Goal: Task Accomplishment & Management: Use online tool/utility

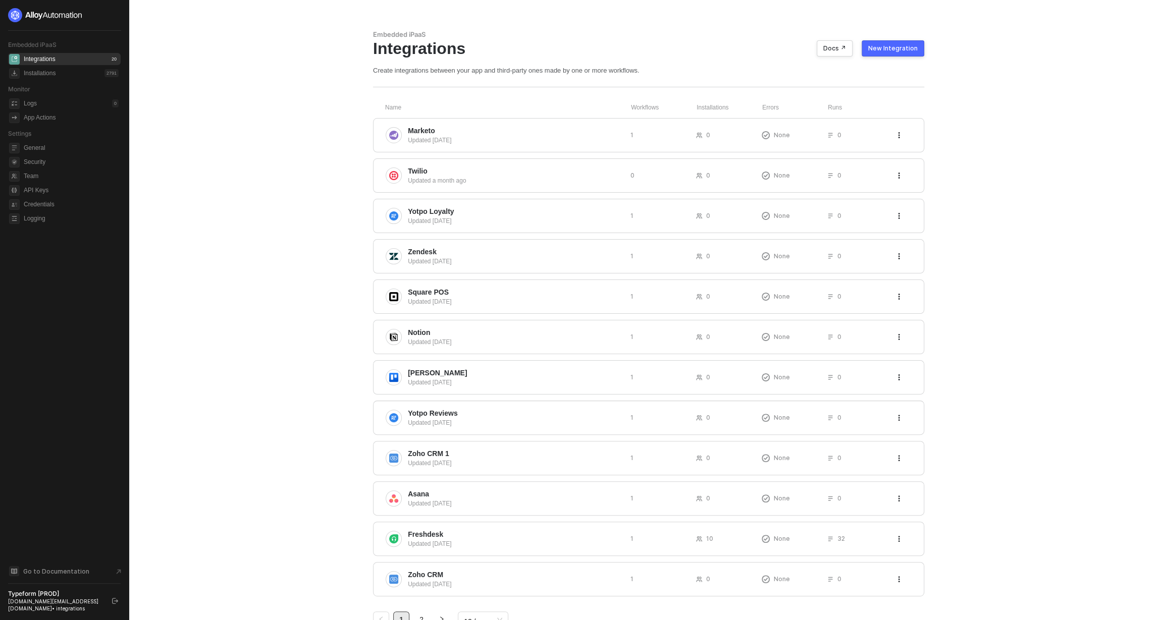
scroll to position [36, 0]
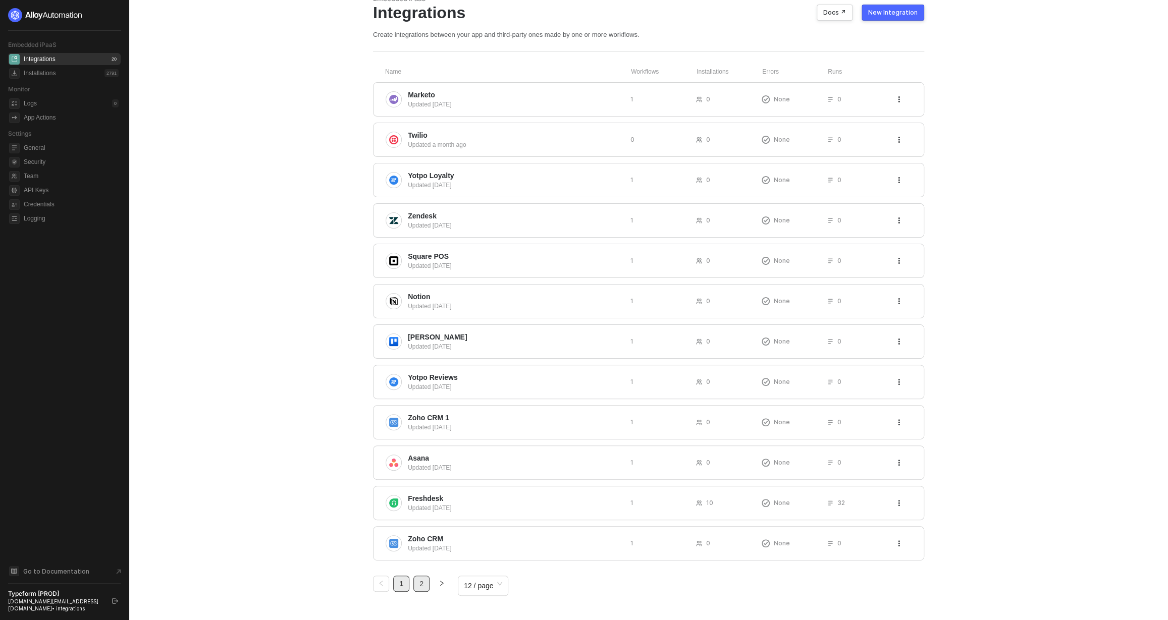
click at [423, 585] on link "2" at bounding box center [421, 583] width 15 height 15
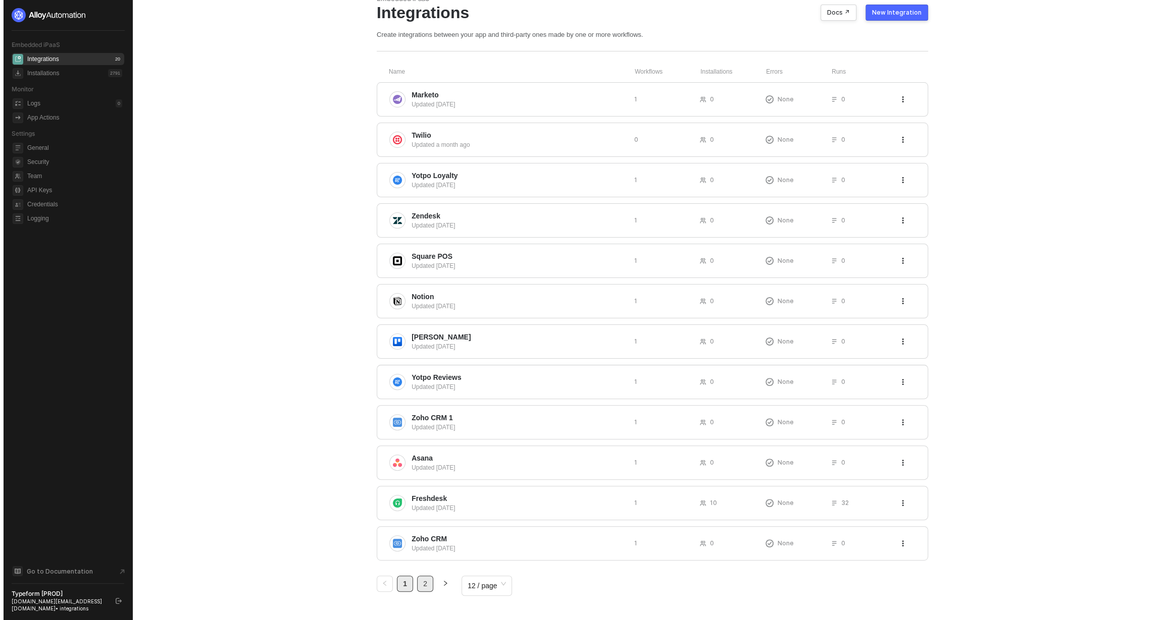
scroll to position [0, 0]
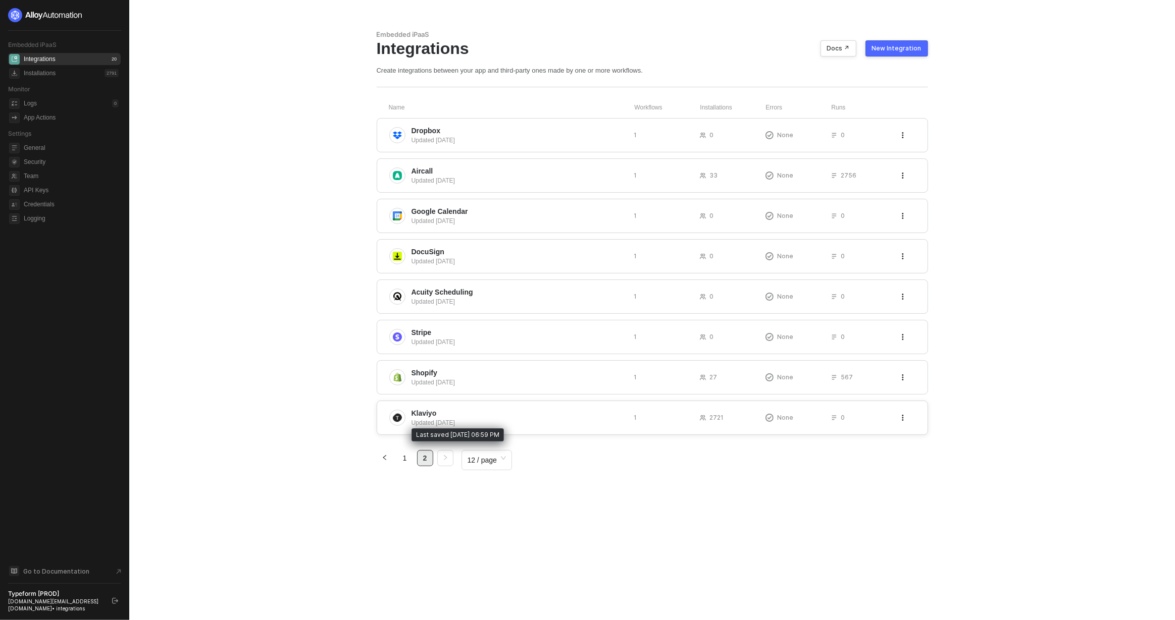
click at [445, 424] on div "Updated [DATE]" at bounding box center [518, 422] width 215 height 9
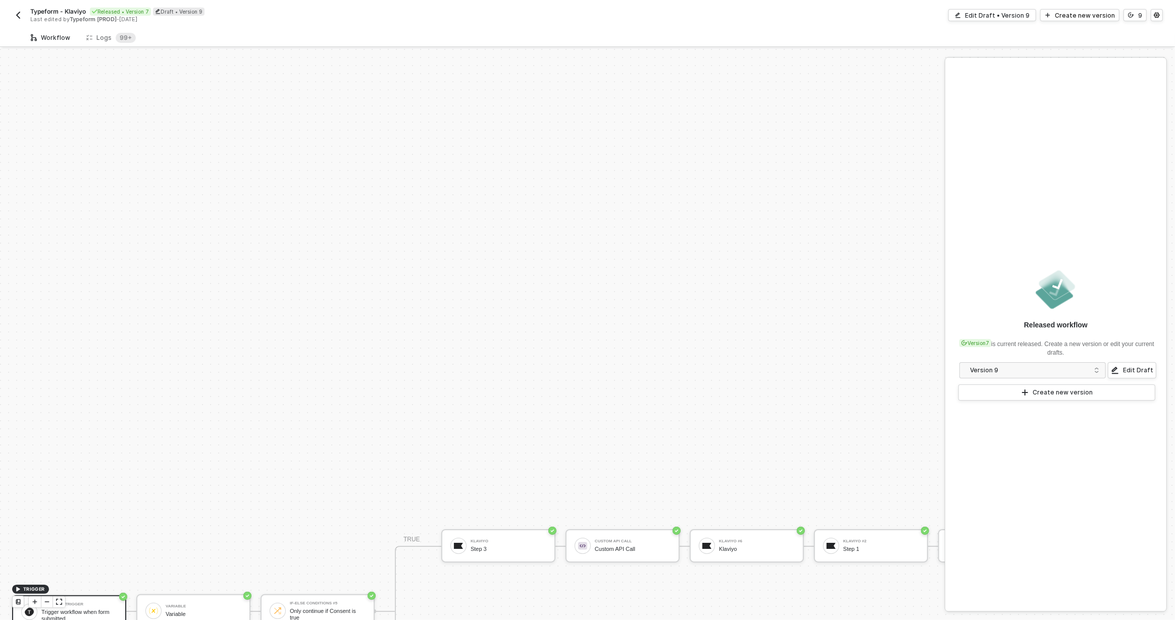
scroll to position [281, 0]
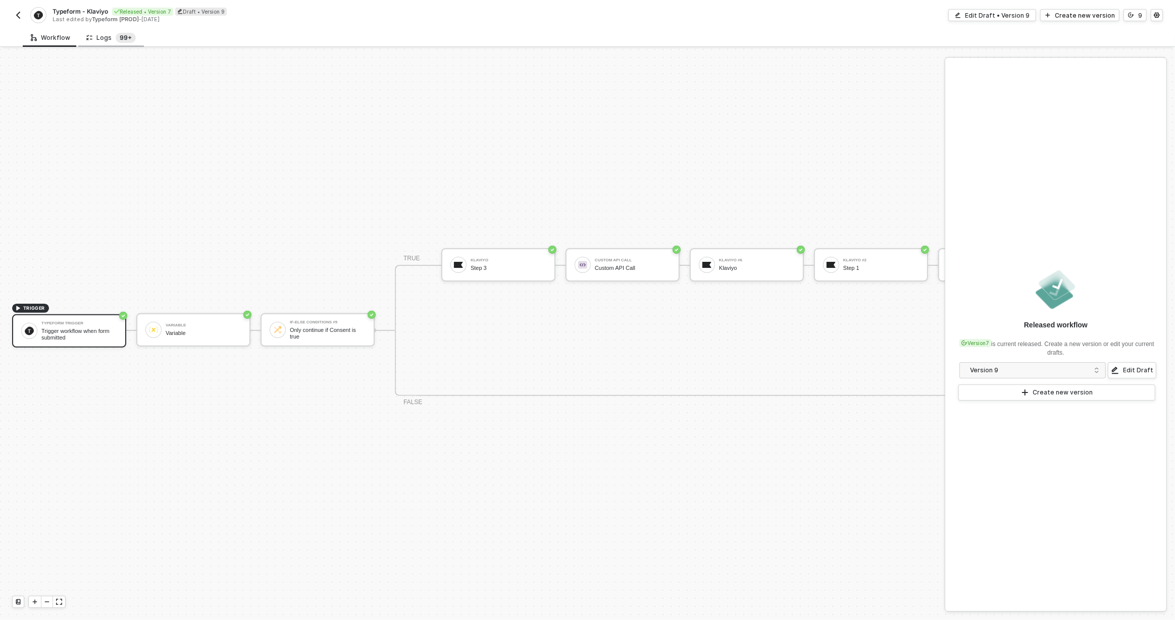
click at [116, 37] on sup "99+" at bounding box center [126, 38] width 20 height 10
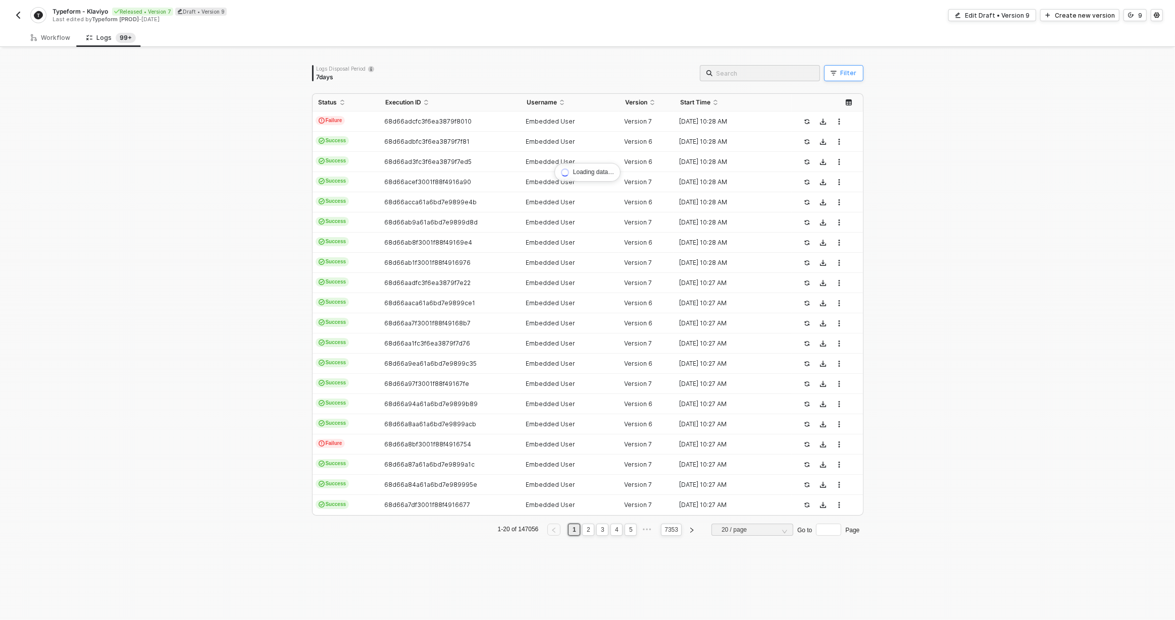
click at [830, 74] on icon "button" at bounding box center [833, 73] width 6 height 6
click at [886, 120] on span at bounding box center [923, 119] width 77 height 15
click at [924, 214] on div "User ID" at bounding box center [921, 212] width 73 height 16
click at [1041, 119] on span at bounding box center [1011, 119] width 77 height 15
click at [1034, 141] on div "Equals" at bounding box center [1009, 139] width 73 height 16
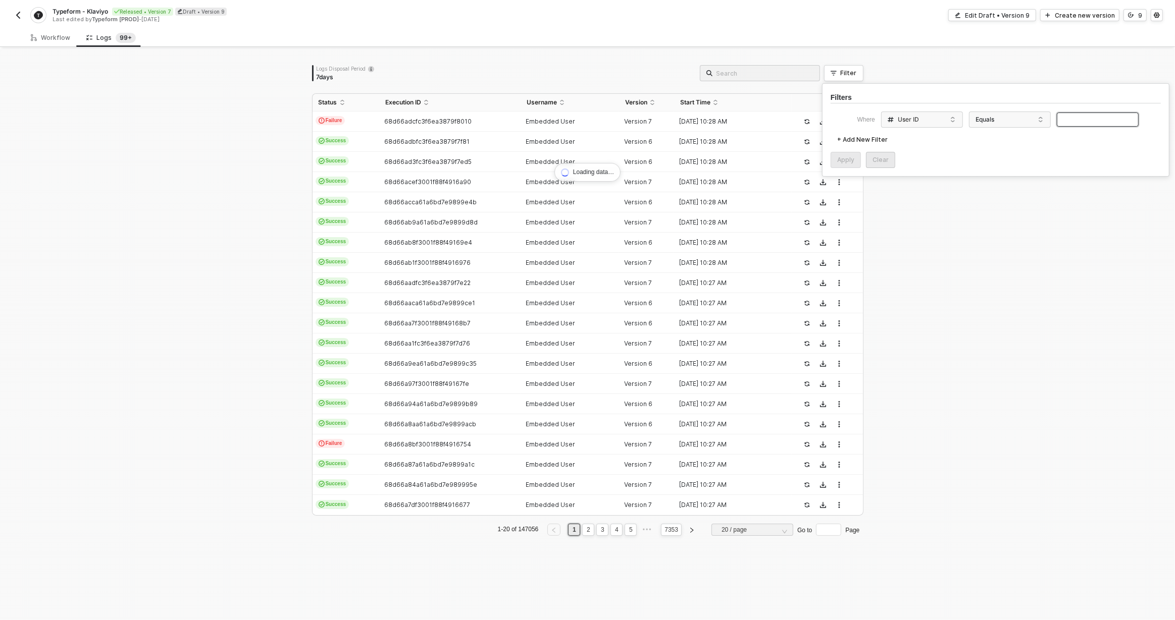
click at [1086, 125] on input "text" at bounding box center [1098, 120] width 82 height 15
click at [837, 164] on div "Apply" at bounding box center [845, 160] width 17 height 8
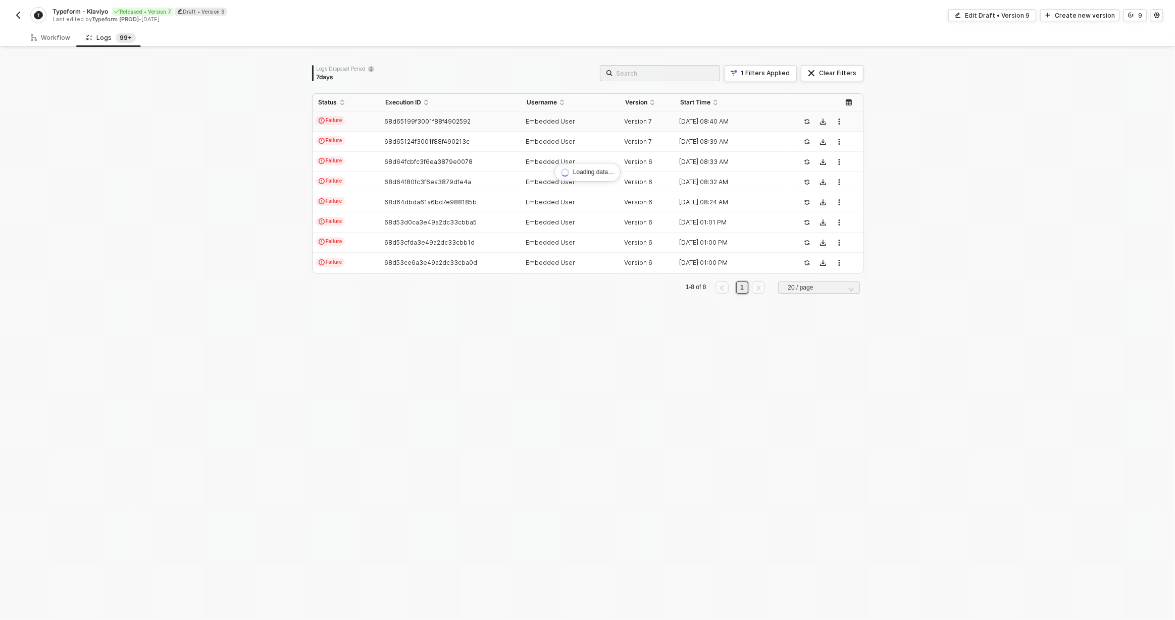
click at [473, 125] on td "68d65199f3001f88f4902592" at bounding box center [449, 122] width 141 height 20
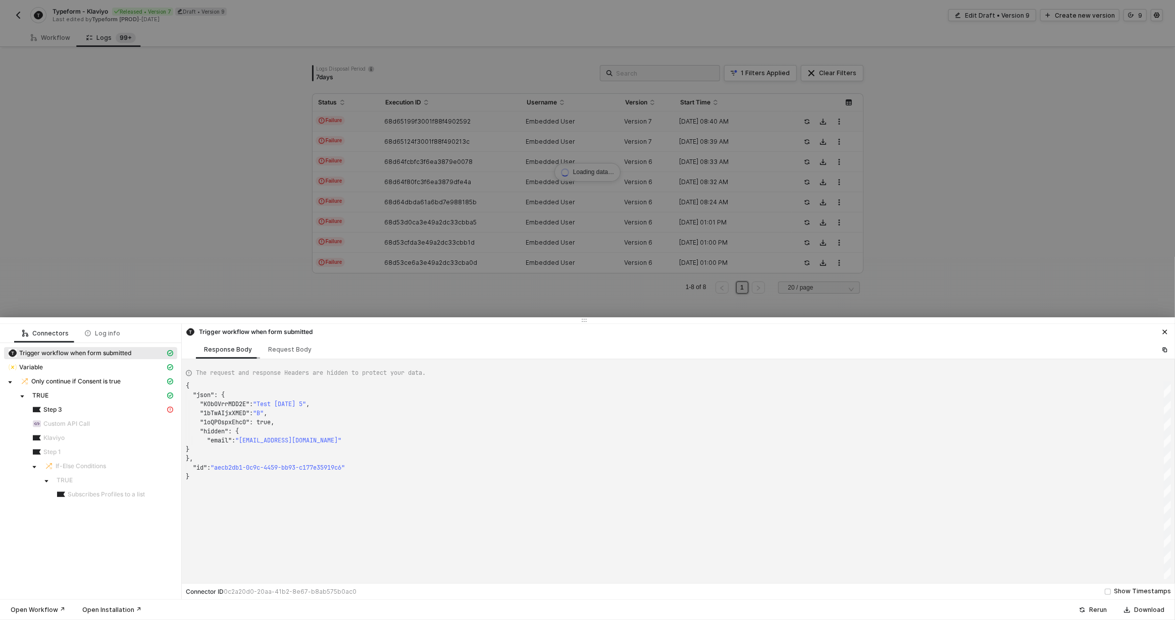
scroll to position [91, 0]
click at [119, 412] on div "Step 3" at bounding box center [98, 409] width 133 height 9
type textarea "{ "message": "Unable to refresh Klaviyo token: Must call super constructor in d…"
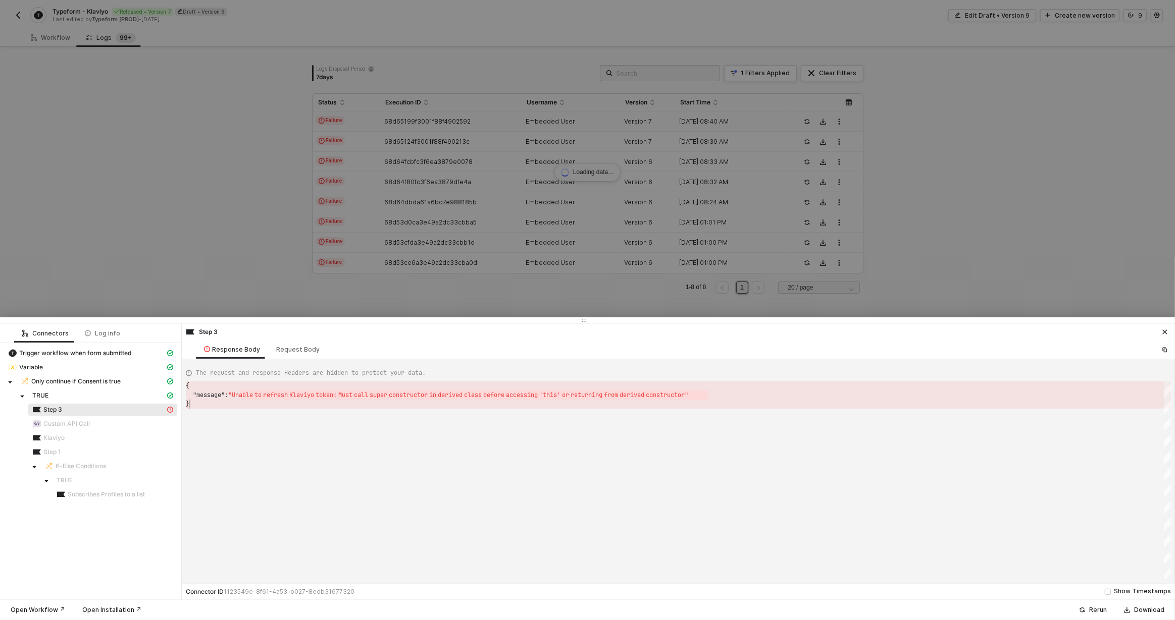
scroll to position [9, 4]
drag, startPoint x: 239, startPoint y: 396, endPoint x: 707, endPoint y: 401, distance: 468.5
click at [690, 300] on div at bounding box center [587, 310] width 1175 height 620
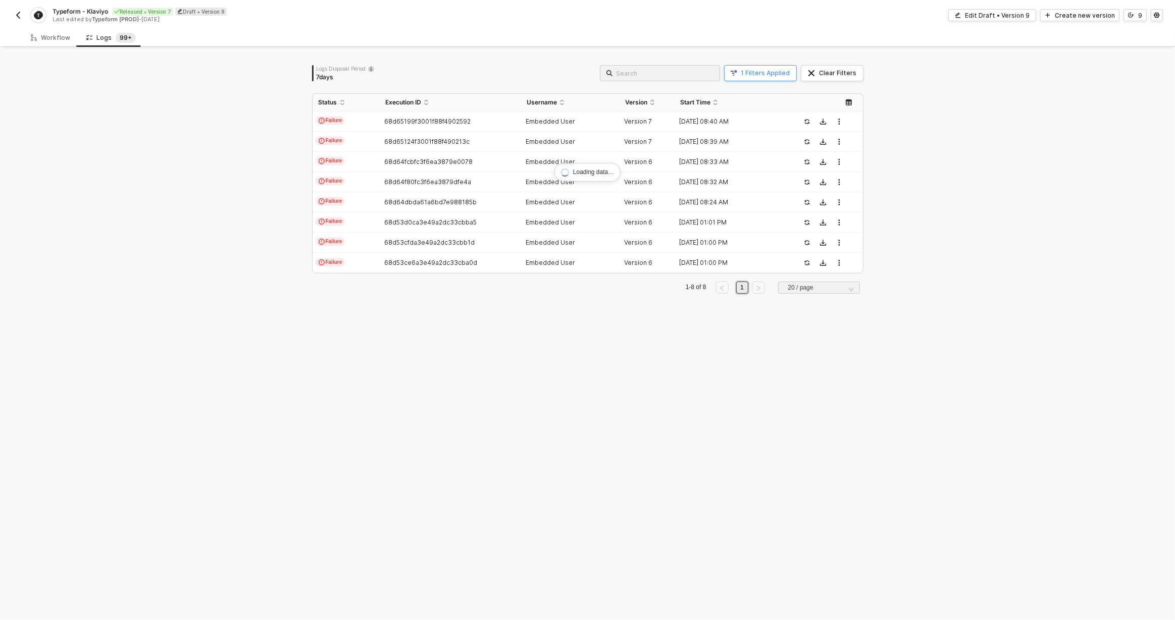
click at [791, 71] on button "1 Filters Applied" at bounding box center [760, 73] width 73 height 16
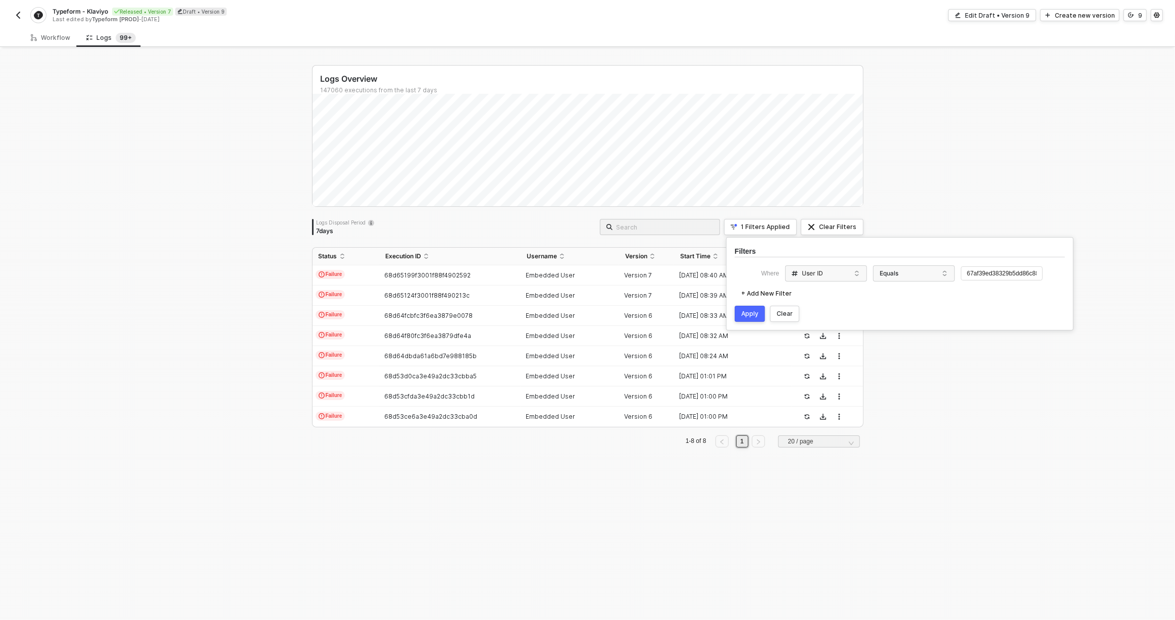
click at [817, 74] on div "Logs Overview" at bounding box center [592, 79] width 542 height 11
click at [822, 220] on button "Clear Filters" at bounding box center [832, 227] width 63 height 16
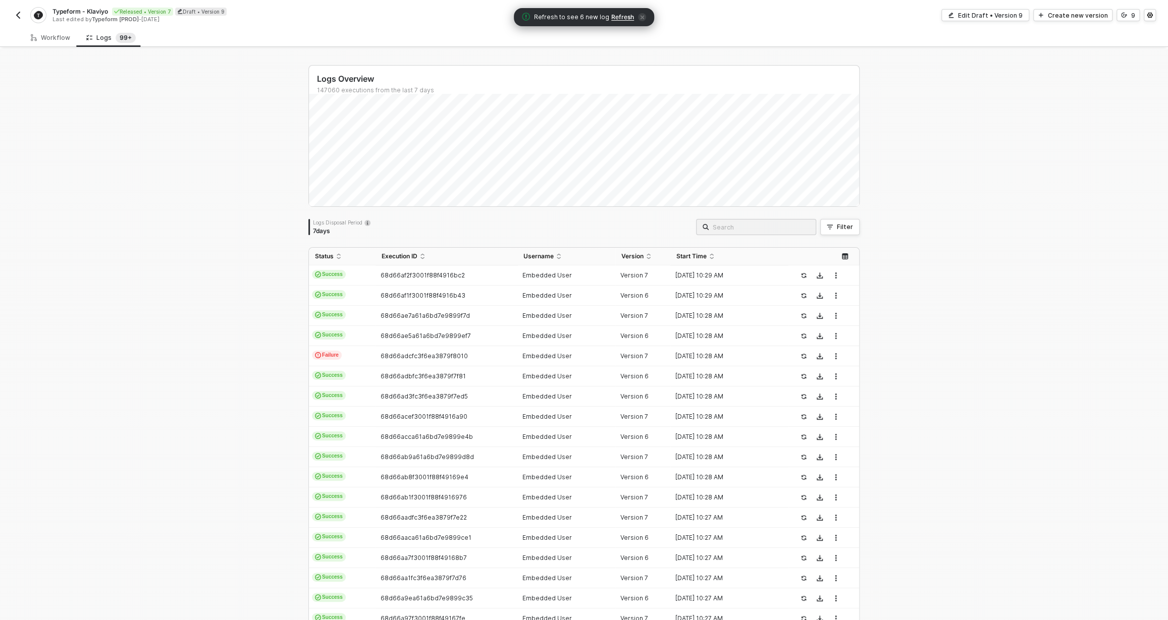
click at [622, 18] on span "Refresh" at bounding box center [622, 17] width 23 height 8
click at [841, 218] on div "Logs Overview 147060 executions from the last 7 days Fri 19 Success 18128 Failu…" at bounding box center [583, 381] width 551 height 633
click at [842, 221] on button "Filter" at bounding box center [839, 227] width 39 height 16
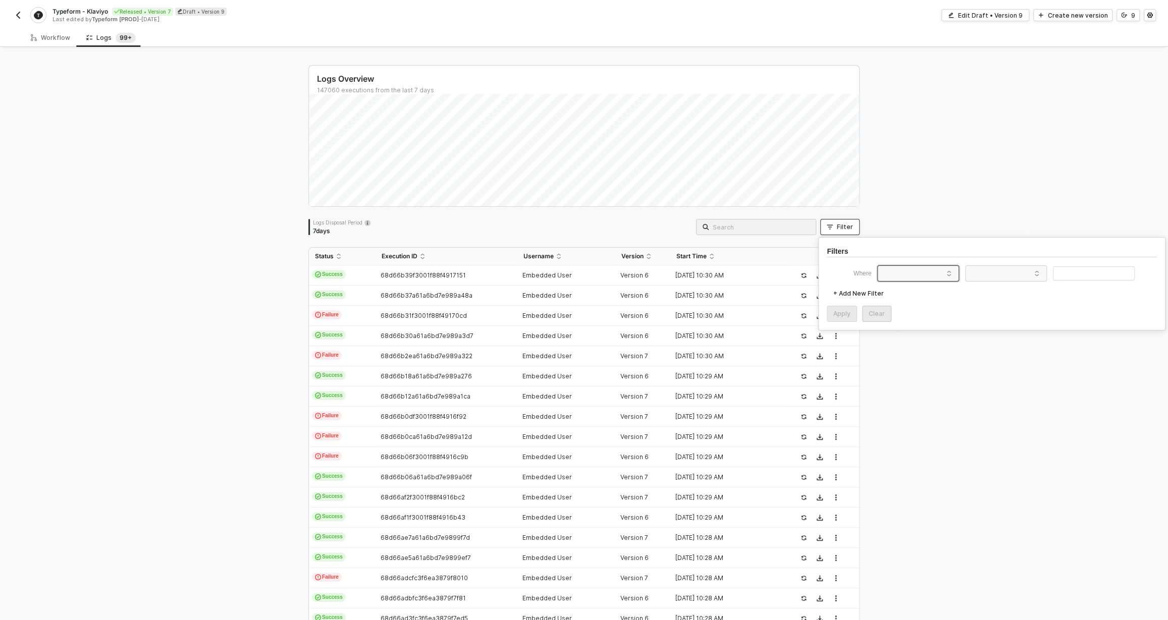
click at [894, 280] on span at bounding box center [920, 273] width 77 height 15
click at [912, 368] on div "User ID" at bounding box center [899, 366] width 31 height 8
click at [1022, 254] on div "Filters Where User ID + Add New Filter Apply Clear" at bounding box center [991, 283] width 347 height 93
click at [1016, 287] on div "+ Add New Filter" at bounding box center [992, 294] width 330 height 16
click at [1022, 277] on span at bounding box center [1008, 273] width 77 height 15
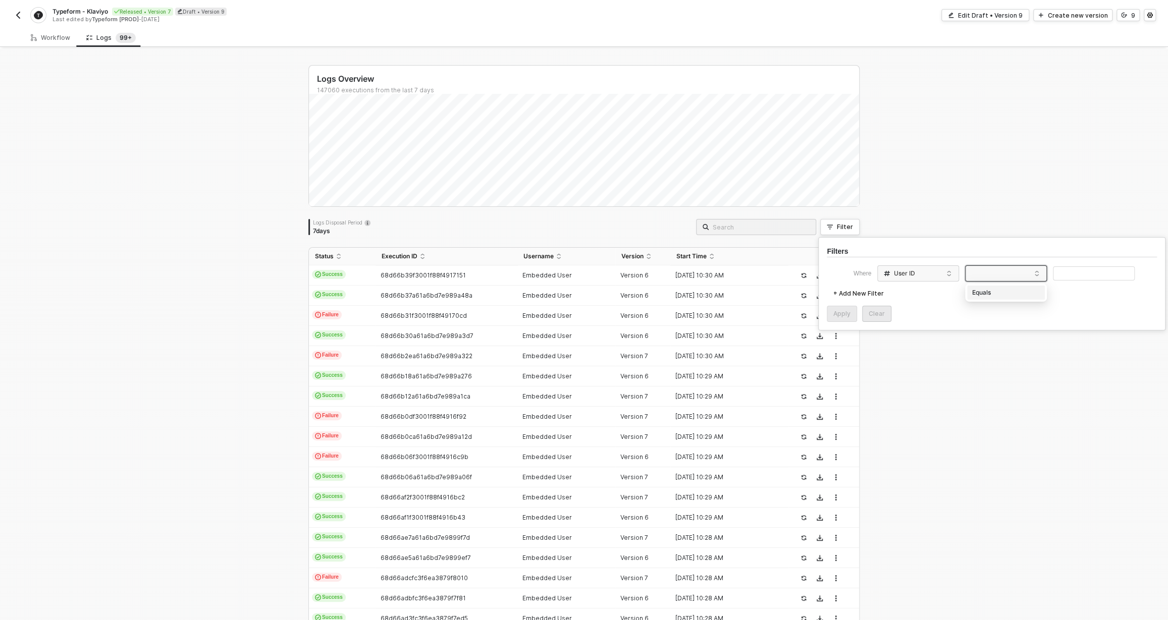
click at [1004, 295] on div "Equals" at bounding box center [1006, 293] width 73 height 16
click at [1090, 263] on div "Filters Where User ID Equals + Add New Filter Apply Clear" at bounding box center [991, 283] width 347 height 93
click at [1090, 272] on input "text" at bounding box center [1094, 274] width 82 height 15
click at [845, 314] on div "Apply" at bounding box center [841, 314] width 17 height 8
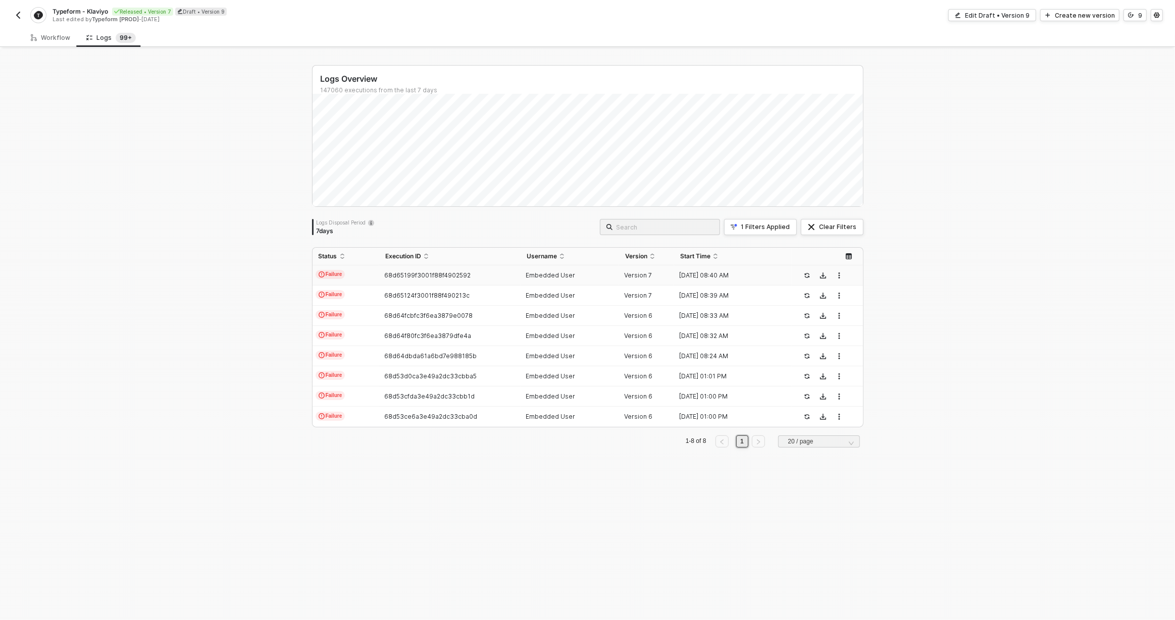
click at [371, 280] on td "Failure" at bounding box center [345, 276] width 67 height 20
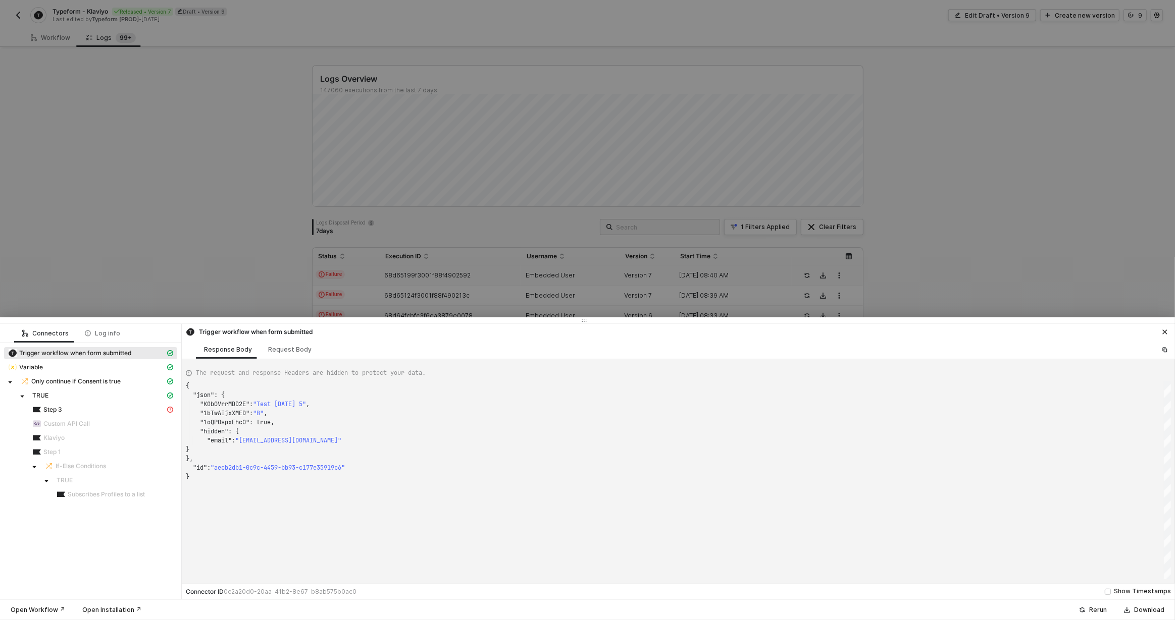
scroll to position [91, 0]
click at [120, 404] on span "Step 3" at bounding box center [102, 410] width 149 height 12
type textarea "{ "message": "Unable to refresh Klaviyo token: Must call super constructor in d…"
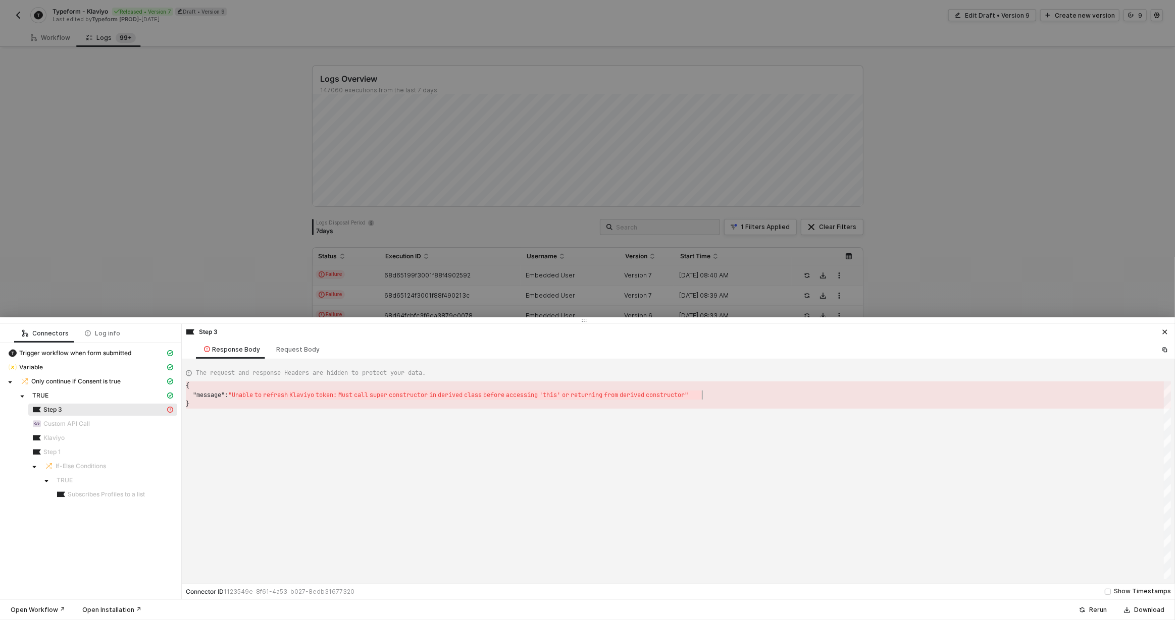
scroll to position [9, 515]
drag, startPoint x: 237, startPoint y: 394, endPoint x: 702, endPoint y: 399, distance: 464.4
click at [197, 192] on div at bounding box center [587, 310] width 1175 height 620
